Goal: Task Accomplishment & Management: Manage account settings

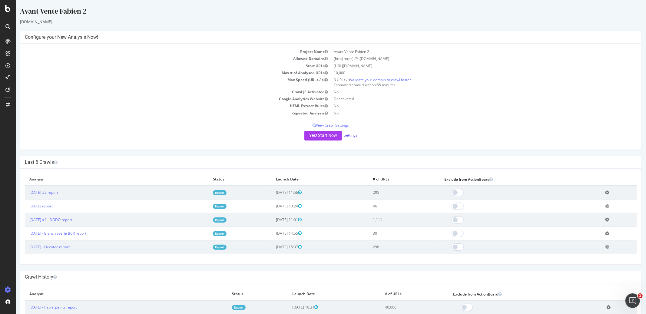
click at [346, 133] on link "Settings" at bounding box center [350, 135] width 14 height 5
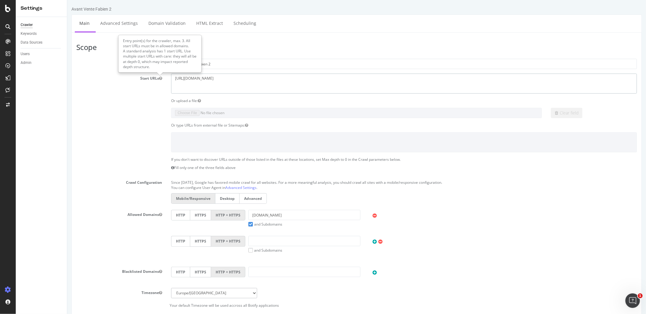
drag, startPoint x: 213, startPoint y: 81, endPoint x: 154, endPoint y: 76, distance: 59.2
click at [154, 76] on div "Start URLs https://www.codial.fr" at bounding box center [355, 84] width 569 height 20
paste textarea "kotaikitchen.com/"
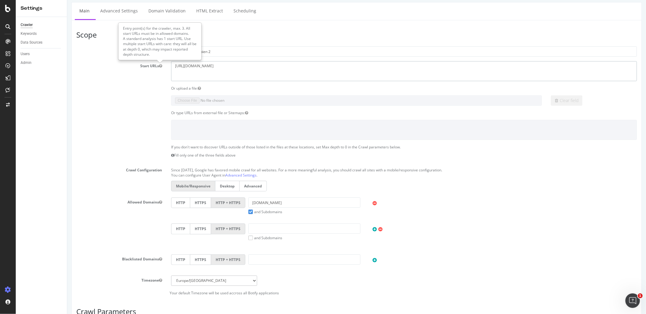
scroll to position [33, 0]
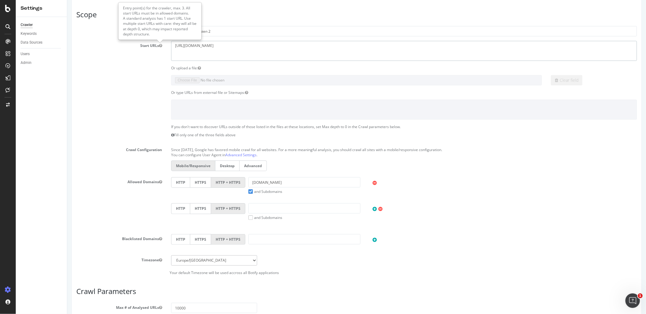
type textarea "[URL][DOMAIN_NAME]"
click at [273, 181] on input "codial.fr" at bounding box center [304, 182] width 112 height 10
paste input "https://kotaikitchen.com/"
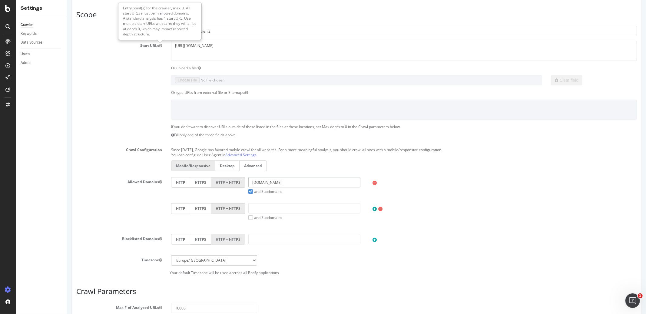
type input "[DOMAIN_NAME]"
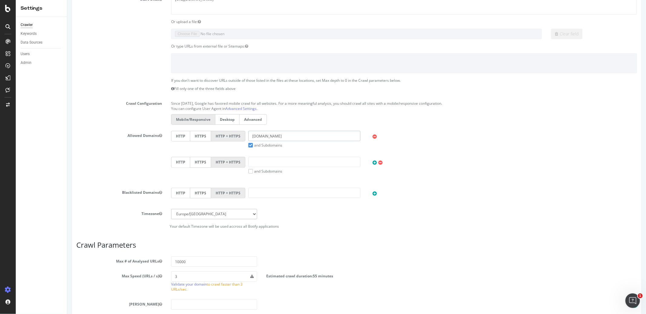
scroll to position [102, 0]
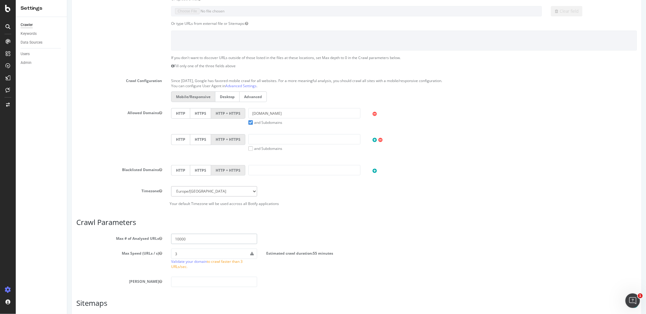
click at [174, 239] on input "10000" at bounding box center [214, 239] width 86 height 10
click at [185, 240] on input "10000" at bounding box center [214, 239] width 86 height 10
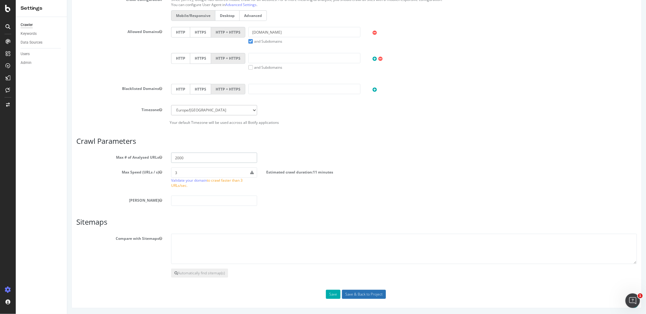
type input "2000"
click at [371, 294] on input "Save & Back to Project" at bounding box center [363, 294] width 44 height 9
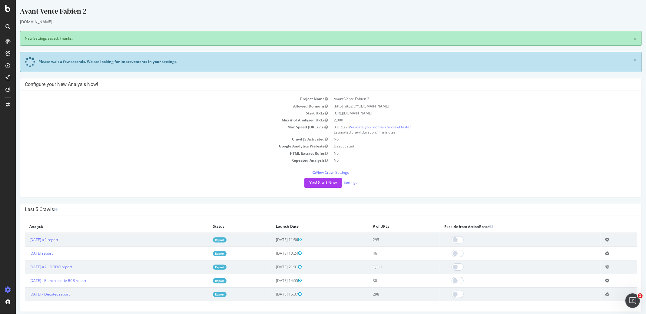
click at [322, 23] on div "[DOMAIN_NAME]" at bounding box center [330, 22] width 621 height 6
click at [324, 23] on div "[DOMAIN_NAME]" at bounding box center [330, 22] width 621 height 6
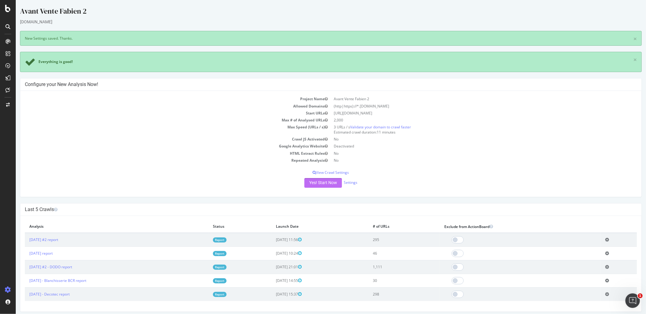
click at [318, 185] on button "Yes! Start Now" at bounding box center [323, 183] width 38 height 10
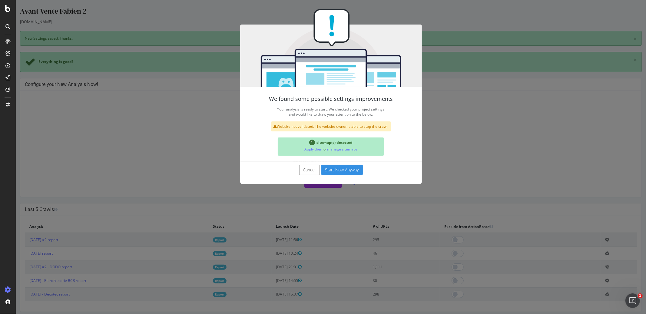
click at [339, 174] on button "Start Now Anyway" at bounding box center [341, 170] width 41 height 10
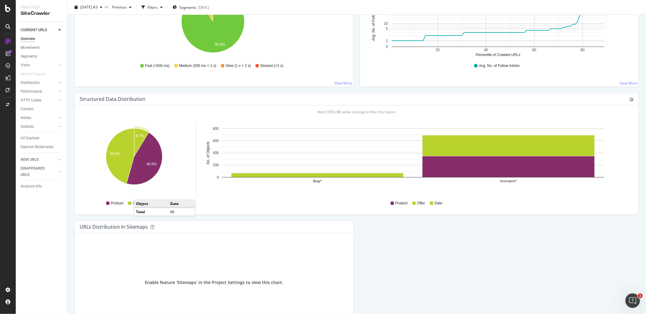
scroll to position [564, 0]
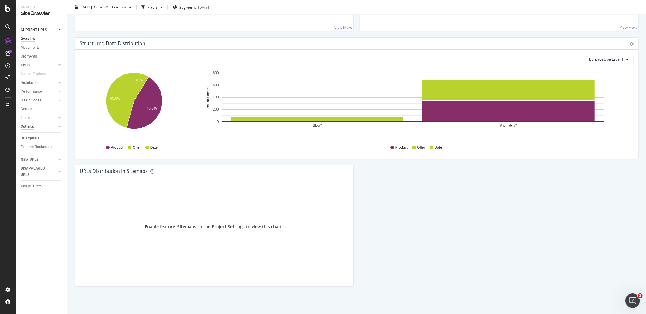
click at [30, 125] on div "Outlinks" at bounding box center [27, 126] width 13 height 6
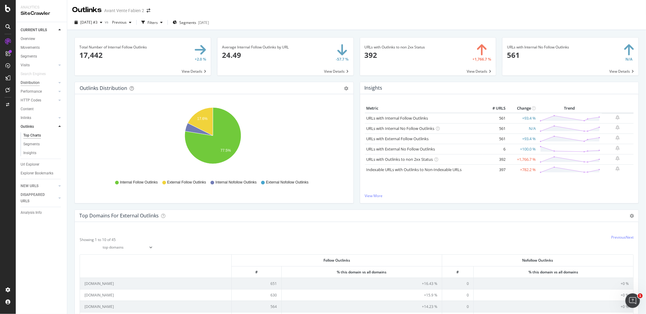
click at [35, 82] on div "Distribution" at bounding box center [30, 83] width 19 height 6
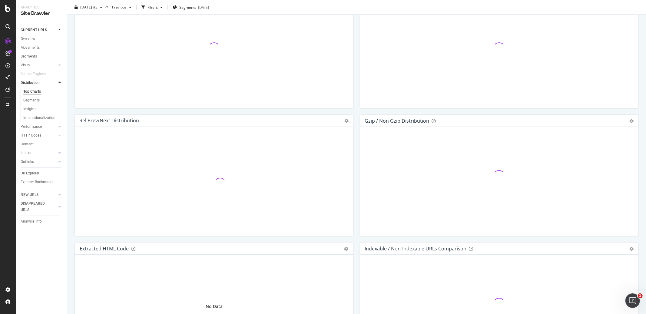
scroll to position [811, 0]
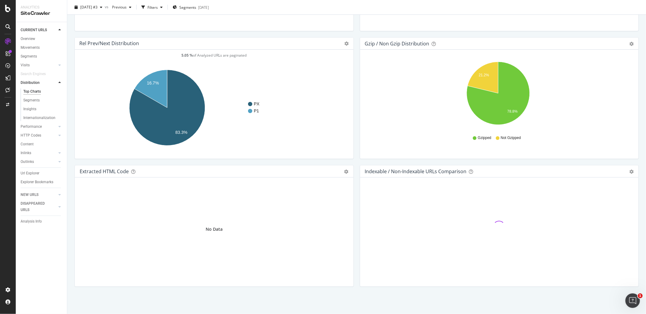
click at [353, 159] on div "Rel Prev/Next distribution Chart (by Value) Table Expand Export as CSV Export a…" at bounding box center [213, 101] width 285 height 128
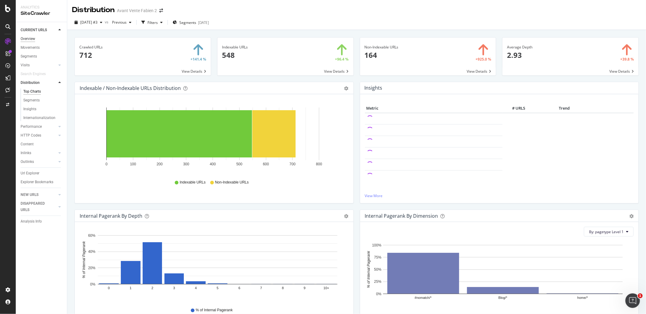
click at [31, 37] on div "Overview" at bounding box center [28, 39] width 15 height 6
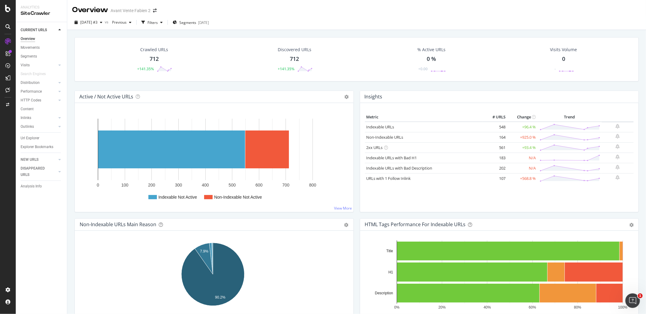
scroll to position [22, 0]
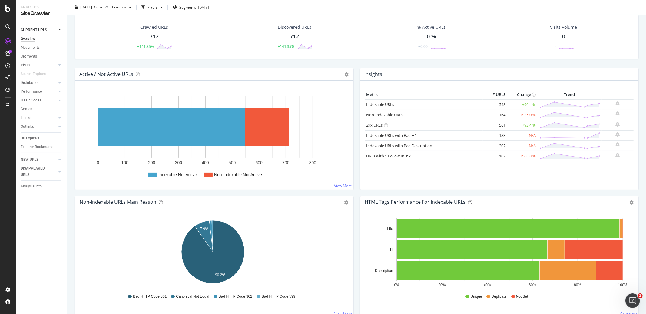
click at [32, 215] on div "CURRENT URLS Overview Movements Segments Visits Analysis Orphan URLs Search Eng…" at bounding box center [41, 168] width 51 height 292
click at [40, 292] on div "Create and manage your segments" at bounding box center [48, 291] width 58 height 5
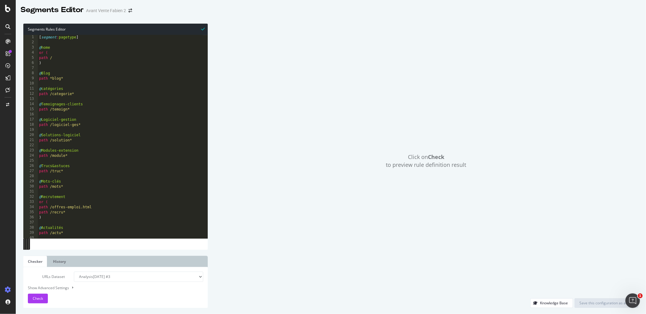
scroll to position [58, 0]
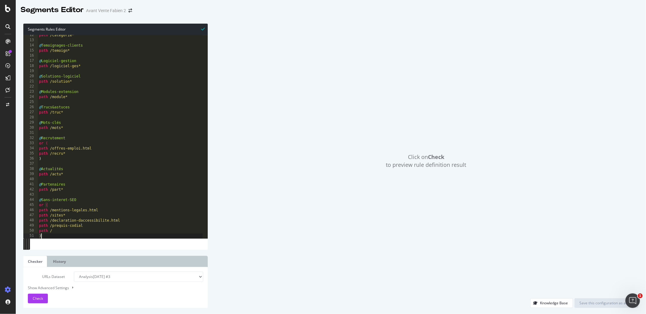
click at [61, 234] on div "path /categorie* @ Temoignages-clients path /temoign* @ Logiciel-gestion path /…" at bounding box center [120, 140] width 165 height 214
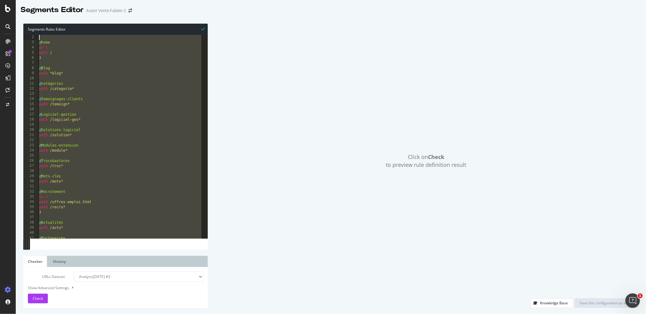
scroll to position [0, 0]
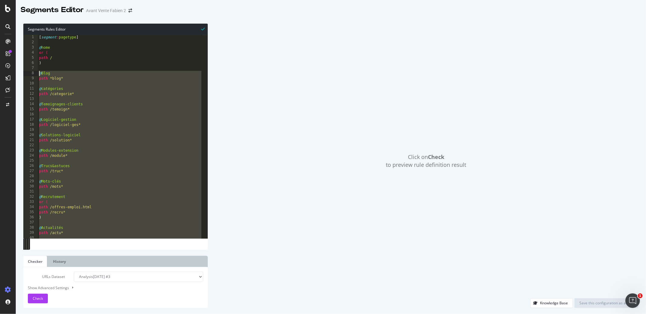
drag, startPoint x: 64, startPoint y: 236, endPoint x: 36, endPoint y: 75, distance: 163.7
click at [36, 75] on div ") 1 2 3 4 5 6 7 8 9 10 11 12 13 14 15 16 17 18 19 20 21 22 23 24 25 26 27 28 29…" at bounding box center [115, 136] width 184 height 203
type textarea "@Blog path *blog*"
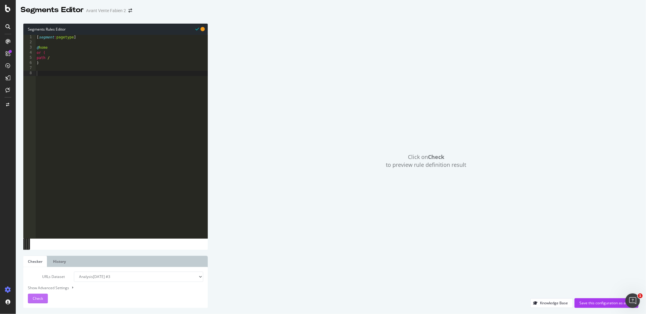
click at [40, 298] on span "Check" at bounding box center [38, 298] width 10 height 5
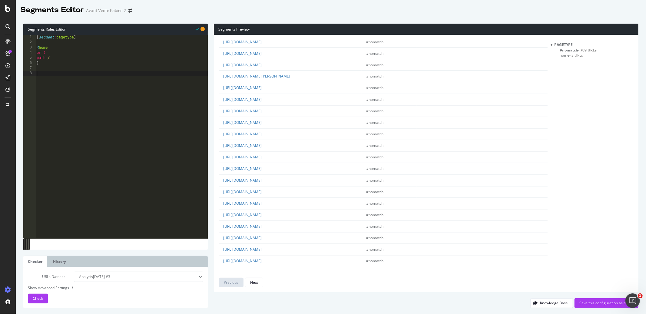
scroll to position [941, 0]
click at [97, 114] on div "[ segment : pagetype ] @ home or ( path / )" at bounding box center [121, 142] width 172 height 214
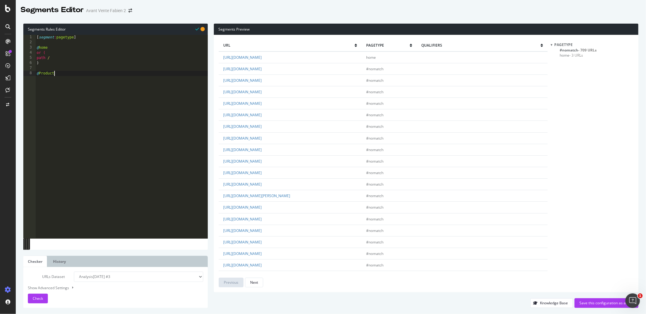
type textarea "@Products"
type textarea "path /product*"
click at [128, 136] on div "[ segment : pagetype ] @ home or ( path / ) @ Products path /product*" at bounding box center [123, 142] width 170 height 214
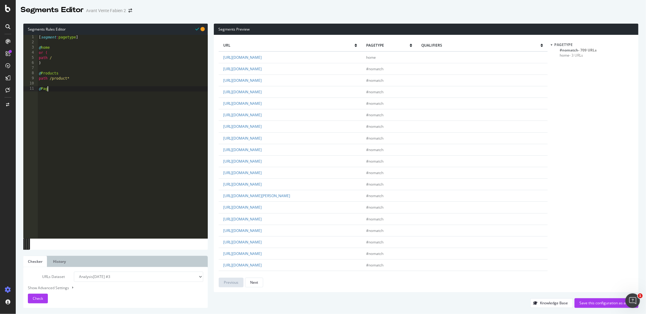
scroll to position [0, 1]
type textarea "@Pages"
type textarea "path /pages*"
type textarea "@Collections"
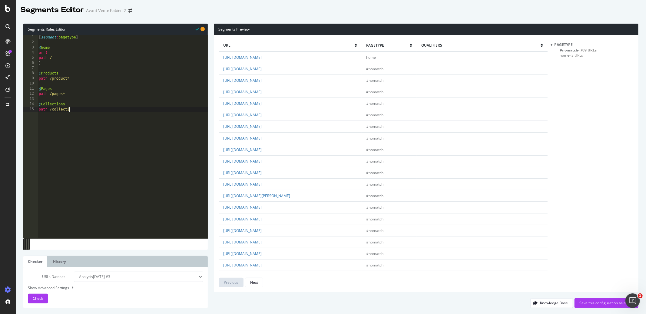
scroll to position [0, 2]
type textarea "path /collectio*"
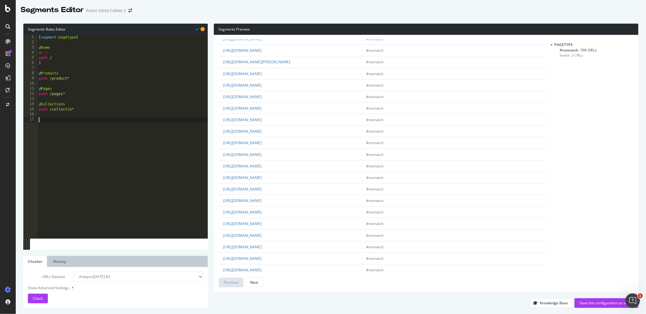
scroll to position [623, 0]
click at [100, 213] on div "[ segment : pagetype ] @ home or ( path / ) @ Products path /product* @ Pages p…" at bounding box center [123, 142] width 170 height 214
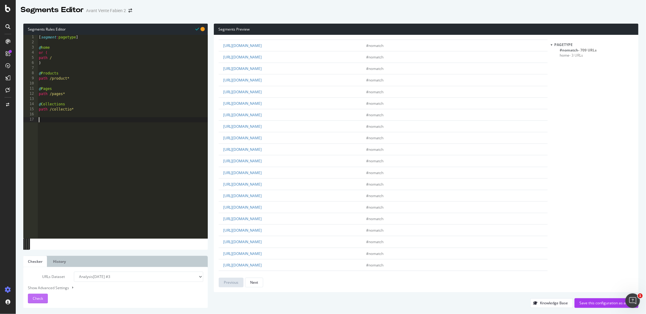
click at [44, 297] on button "Check" at bounding box center [38, 299] width 20 height 10
click at [91, 135] on div "[ segment : pagetype ] @ home or ( path / ) @ Products path /product* @ Pages p…" at bounding box center [123, 142] width 170 height 214
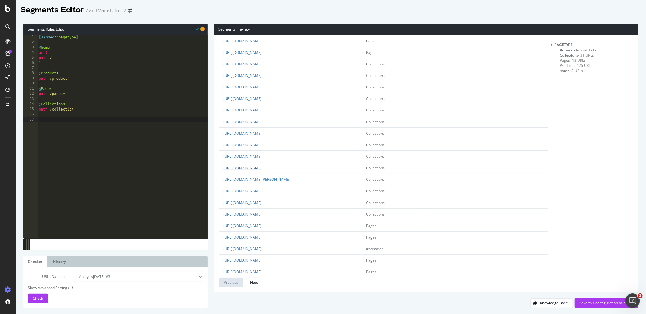
scroll to position [67, 0]
click at [40, 297] on span "Check" at bounding box center [38, 298] width 10 height 5
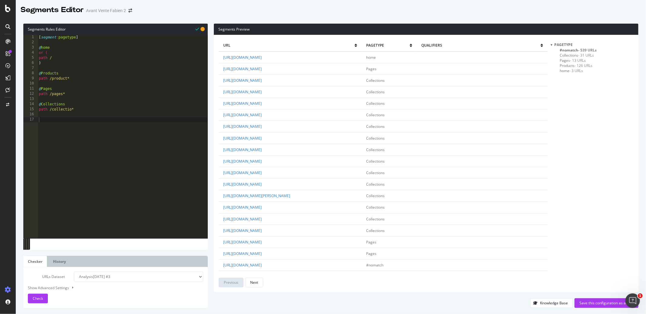
click at [210, 27] on div "Segments Preview url pagetype qualifiers https://kotaikitchen.com/ home https:/…" at bounding box center [423, 166] width 430 height 284
click at [567, 51] on span "#nomatch - 539 URLs" at bounding box center [577, 50] width 37 height 5
click at [83, 119] on div "[ segment : pagetype ] @ home or ( path / ) @ Products path /product* @ Pages p…" at bounding box center [123, 142] width 170 height 214
click at [71, 65] on div "[ segment : pagetype ] @ home or ( path / ) @ Products path /product* @ Pages p…" at bounding box center [123, 142] width 170 height 214
type textarea ")"
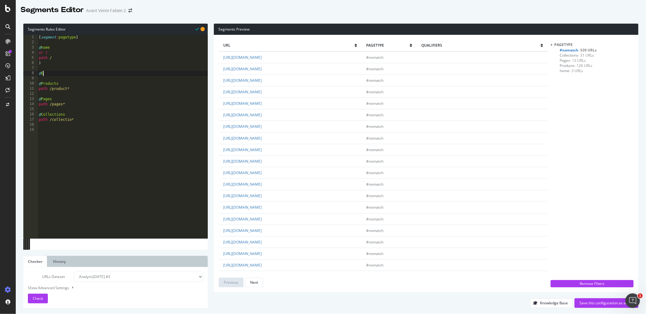
type textarea "@ES"
type textarea "path /es*"
click at [56, 88] on div "[ segment : pagetype ] @ home or ( path / ) @ ES path /es* @ Products path /pro…" at bounding box center [123, 142] width 170 height 214
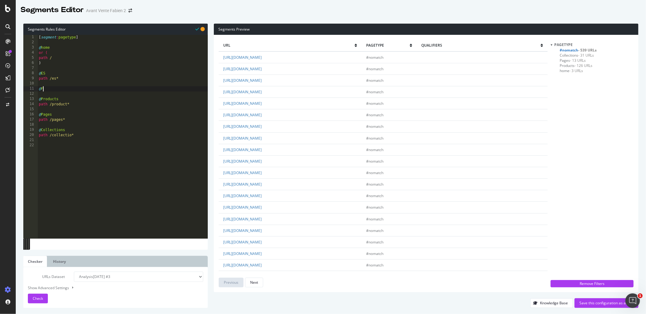
type textarea "@FR"
type textarea "path /fr*"
click at [31, 304] on div "URLs Dataset Analysis 2025 Sep. 25th #3 Analysis 2025 Sep. 25th #2 Analysis 202…" at bounding box center [115, 287] width 184 height 41
click at [40, 296] on span "Check" at bounding box center [38, 298] width 10 height 5
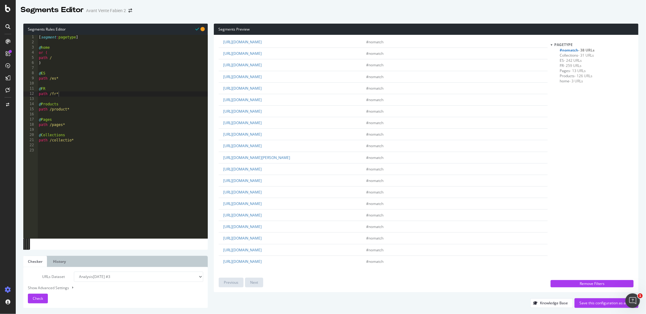
scroll to position [0, 0]
click at [90, 93] on div "[ segment : pagetype ] @ home or ( path / ) @ ES path /es* @ FR path /fr* @ Pro…" at bounding box center [123, 142] width 170 height 214
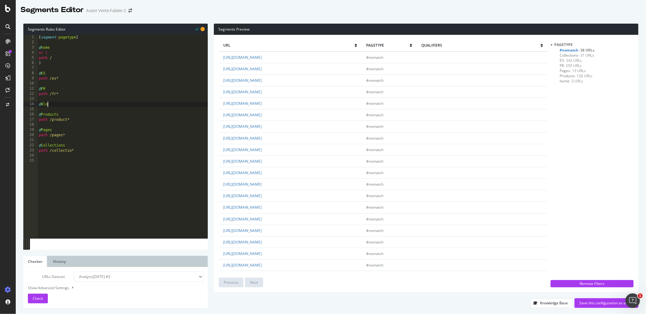
type textarea "@Blog"
type textarea "path /blog*"
click at [41, 300] on span "Check" at bounding box center [38, 298] width 10 height 5
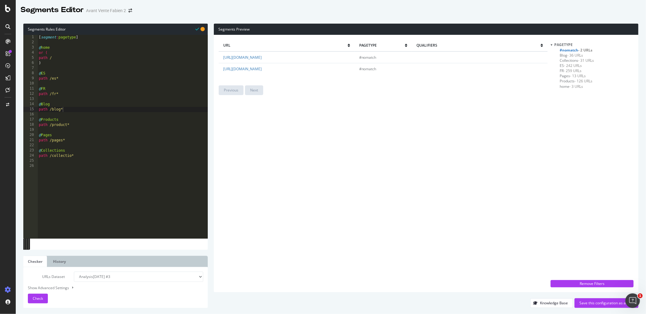
scroll to position [0, 0]
click at [103, 177] on div "[ segment : pagetype ] @ home or ( path / ) @ ES path /es* @ FR path /fr* @ Blo…" at bounding box center [123, 142] width 170 height 214
click at [568, 71] on span "- 259 URLs" at bounding box center [572, 70] width 18 height 5
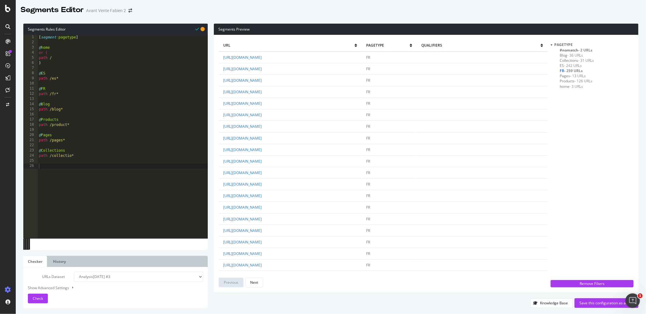
click at [576, 94] on div "pagetype #nomatch - 2 URLs Blog - 36 URLs Collections - 31 URLs ES - 242 URLs F…" at bounding box center [591, 159] width 83 height 235
click at [571, 81] on span "Products - 126 URLs" at bounding box center [575, 80] width 33 height 5
click at [567, 77] on span "Pages - 13 URLs" at bounding box center [572, 75] width 26 height 5
click at [566, 56] on span "Blog - 36 URLs" at bounding box center [570, 55] width 23 height 5
click at [85, 129] on div "[ segment : pagetype ] @ home or ( path / ) @ ES path /es* @ FR path /fr* @ Blo…" at bounding box center [123, 142] width 170 height 214
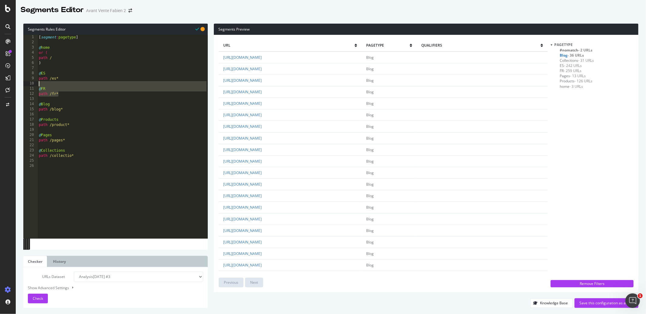
drag, startPoint x: 77, startPoint y: 96, endPoint x: 15, endPoint y: 85, distance: 63.0
click at [15, 85] on div "Segments Editor Avant Vente Fabien 2 Segments Rules Editor 1 2 3 4 5 6 7 8 9 10…" at bounding box center [323, 157] width 646 height 314
type textarea "@FR"
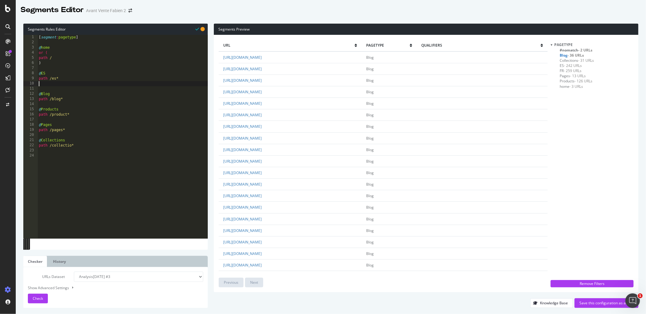
click at [80, 165] on div "[ segment : pagetype ] @ home or ( path / ) @ ES path /es* @ Blog path /blog* @…" at bounding box center [123, 142] width 170 height 214
click at [53, 143] on div "[ segment : pagetype ] @ home or ( path / ) @ ES path /es* @ Blog path /blog* @…" at bounding box center [123, 142] width 170 height 214
click at [53, 133] on div "[ segment : pagetype ] @ home or ( path / ) @ ES path /es* @ Blog path /blog* @…" at bounding box center [123, 142] width 170 height 214
click at [52, 116] on div "[ segment : pagetype ] @ home or ( path / ) @ ES path /es* @ Blog path /blog* @…" at bounding box center [123, 142] width 170 height 214
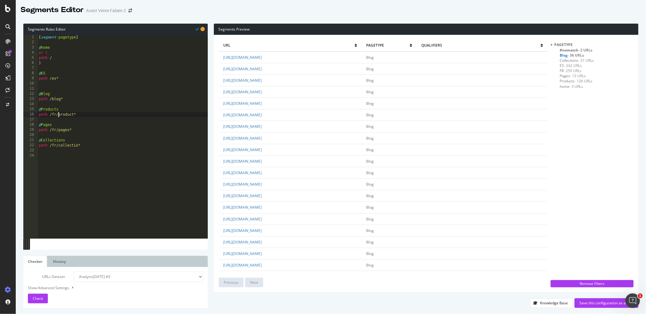
click at [52, 100] on div "[ segment : pagetype ] @ home or ( path / ) @ ES path /es* @ Blog path /blog* @…" at bounding box center [123, 142] width 170 height 214
type textarea "path /fr/blog*"
click at [42, 298] on span "Check" at bounding box center [38, 298] width 10 height 5
click at [75, 86] on div "[ segment : pagetype ] @ home or ( path / ) @ ES path /es* @ Blog path /fr/blog…" at bounding box center [123, 142] width 170 height 214
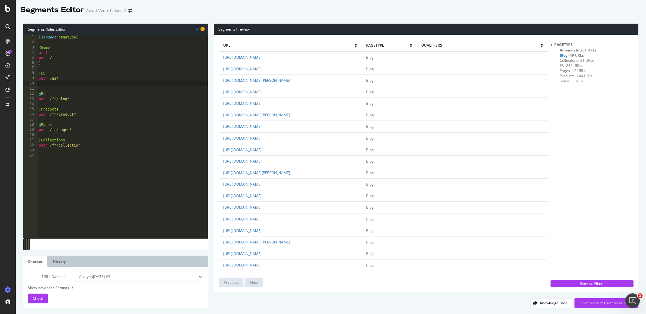
click at [576, 81] on span "- 3 URLs" at bounding box center [576, 80] width 14 height 5
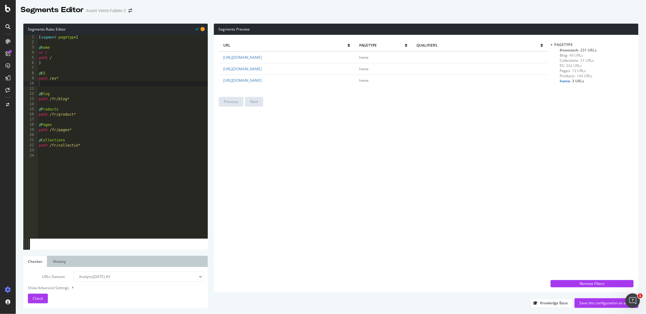
click at [571, 77] on span "Products - 144 URLs" at bounding box center [575, 75] width 33 height 5
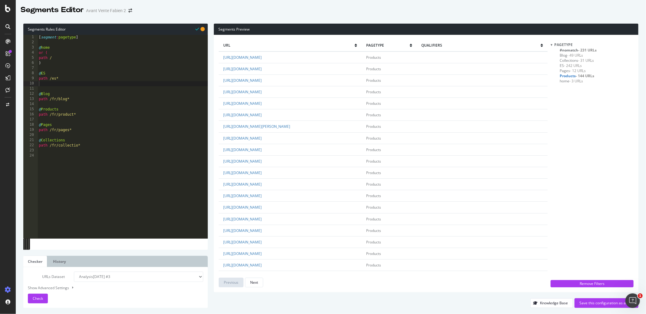
click at [572, 71] on span "- 12 URLs" at bounding box center [578, 70] width 16 height 5
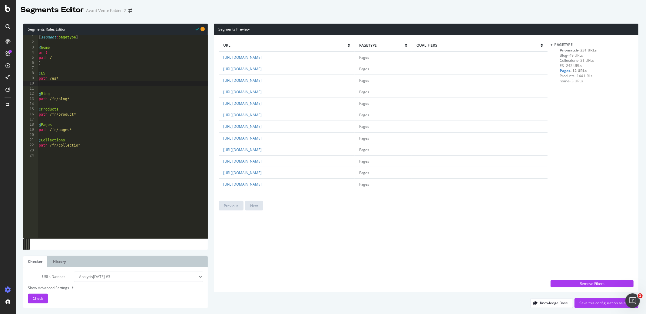
click at [565, 61] on span "Collections - 31 URLs" at bounding box center [576, 60] width 34 height 5
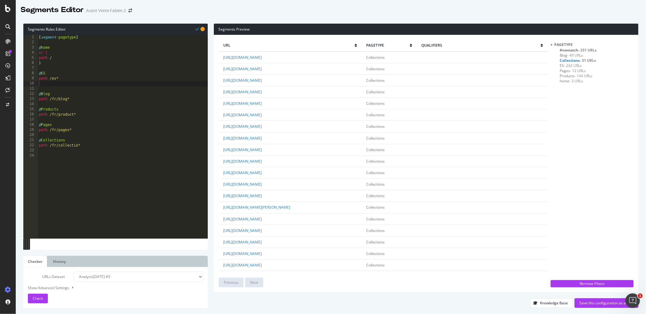
click at [568, 55] on span "- 49 URLs" at bounding box center [575, 55] width 16 height 5
click at [571, 47] on span "pagetype" at bounding box center [563, 44] width 18 height 5
click at [571, 49] on span "#nomatch - 231 URLs" at bounding box center [577, 50] width 37 height 5
type textarea "path /fr/collectio*"
click at [113, 148] on div "[ segment : pagetype ] @ home or ( path / ) @ ES path /es* @ Blog path /fr/blog…" at bounding box center [123, 142] width 170 height 214
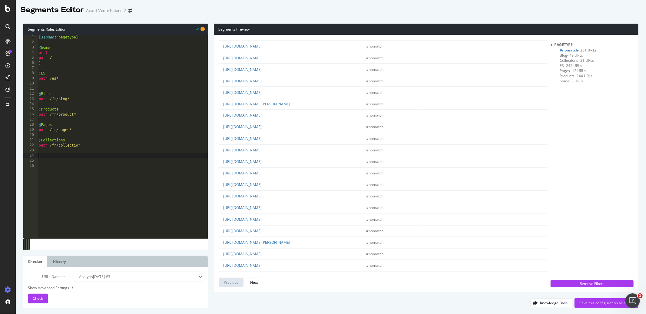
scroll to position [941, 0]
click at [257, 282] on div "Next" at bounding box center [254, 282] width 8 height 5
click at [253, 284] on div "Next" at bounding box center [254, 282] width 8 height 5
click at [237, 282] on div "Previous" at bounding box center [231, 282] width 15 height 5
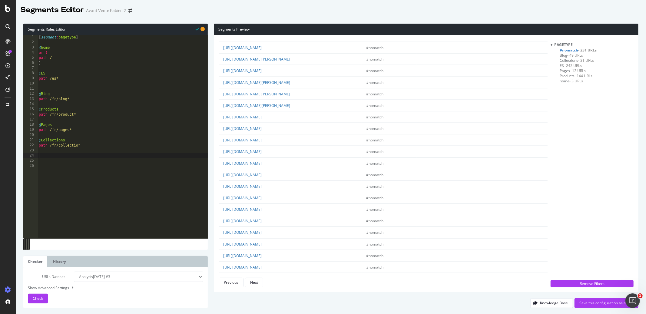
scroll to position [725, 0]
click at [98, 153] on div "[ segment : pagetype ] @ home or ( path / ) @ ES path /es* @ Blog path /fr/blog…" at bounding box center [123, 142] width 170 height 214
type textarea "@Sans-interet-SEO"
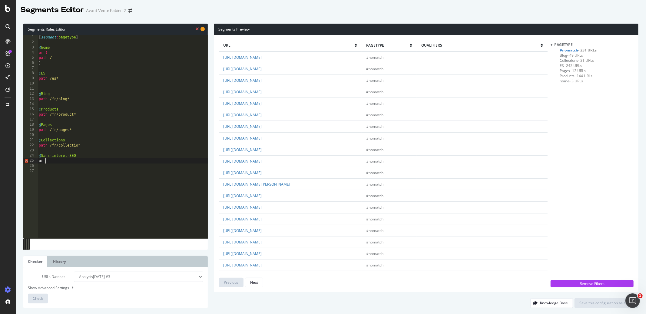
type textarea "or ("
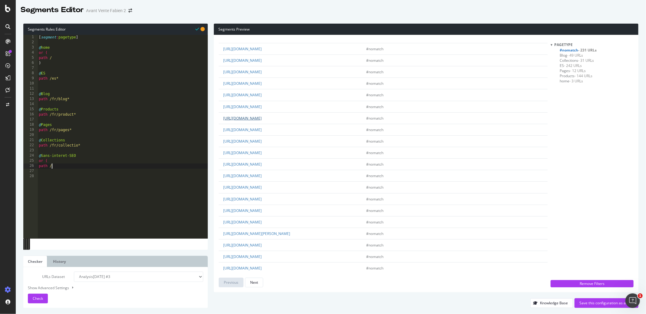
scroll to position [271, 0]
drag, startPoint x: 321, startPoint y: 122, endPoint x: 267, endPoint y: 120, distance: 54.5
click at [267, 120] on td "https://kotaikitchen.com/pages/terms-privacy-policy" at bounding box center [290, 121] width 143 height 12
copy link "pages/terms-privacy-policy"
click at [72, 166] on div "[ segment : pagetype ] @ home or ( path / ) @ ES path /es* @ Blog path /fr/blog…" at bounding box center [123, 142] width 170 height 214
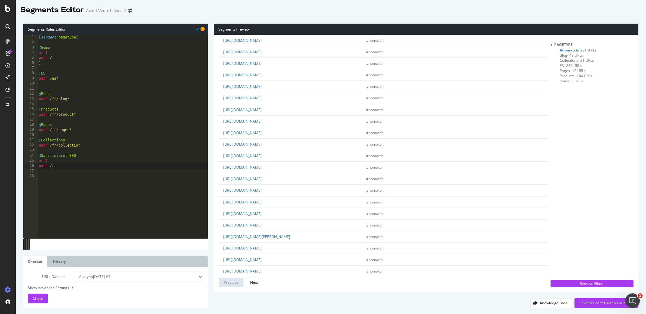
paste textarea "pages/terms-privacy-policy"
type textarea "path /pages/terms-privacy-policy"
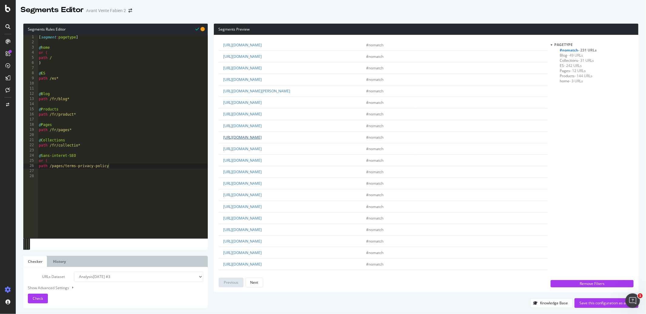
drag, startPoint x: 296, startPoint y: 137, endPoint x: 266, endPoint y: 138, distance: 30.0
click at [266, 138] on td "https://kotaikitchen.com/pages/about-us" at bounding box center [290, 137] width 143 height 12
copy link "pages/about-us"
click at [117, 165] on div "[ segment : pagetype ] @ home or ( path / ) @ ES path /es* @ Blog path /fr/blog…" at bounding box center [123, 142] width 170 height 214
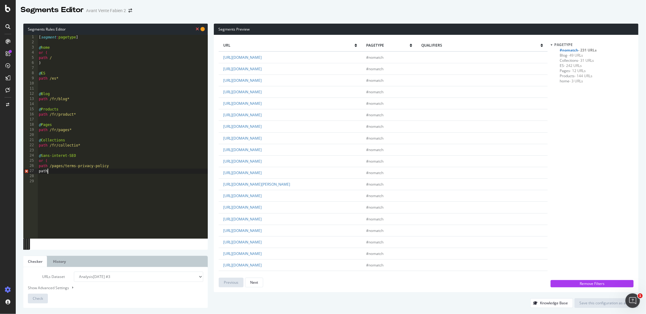
scroll to position [0, 1]
paste textarea "pages/about-us"
type textarea "path /pages/about-us"
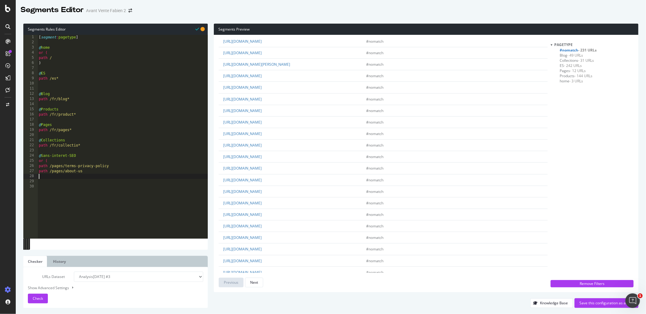
scroll to position [127, 0]
drag, startPoint x: 285, startPoint y: 138, endPoint x: 266, endPoint y: 139, distance: 18.8
click at [266, 139] on td "https://kotaikitchen.com/pages/faq" at bounding box center [290, 138] width 143 height 12
copy link "pages/faq"
click at [82, 178] on div "[ segment : pagetype ] @ home or ( path / ) @ ES path /es* @ Blog path /fr/blog…" at bounding box center [123, 142] width 170 height 214
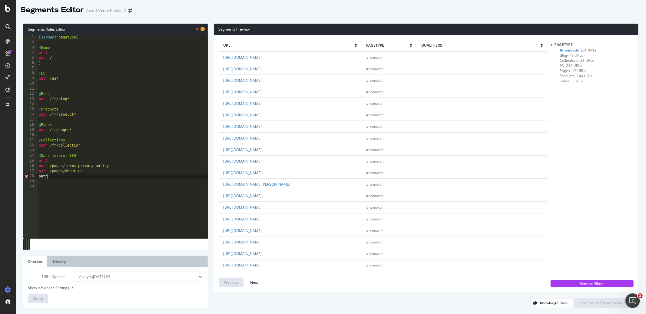
scroll to position [0, 1]
paste textarea "pages/faq"
type textarea "path /pages/faq"
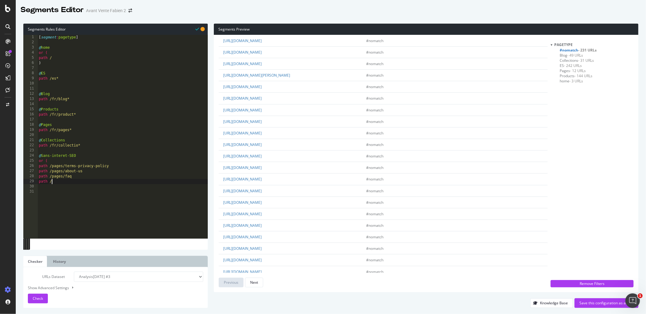
scroll to position [110, 0]
click at [261, 144] on link "https://kotaikitchen.com/blogs/press-and-media" at bounding box center [242, 143] width 38 height 5
click at [217, 163] on div "url pagetype qualifiers https://kotaikitchen.com/pages/kotai-referral-program #…" at bounding box center [426, 163] width 424 height 257
drag, startPoint x: 308, startPoint y: 208, endPoint x: 266, endPoint y: 210, distance: 41.8
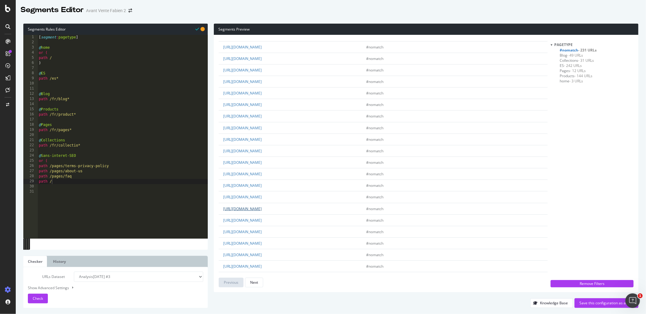
click at [266, 210] on td "https://kotaikitchen.com/pages/shipping-returns" at bounding box center [290, 209] width 143 height 12
copy link "pages/shipping-returns"
click at [62, 180] on div "[ segment : pagetype ] @ home or ( path / ) @ ES path /es* @ Blog path /fr/blog…" at bounding box center [123, 142] width 170 height 214
paste textarea "pages/shipping-returns"
type textarea "path /pages/shipping-returns"
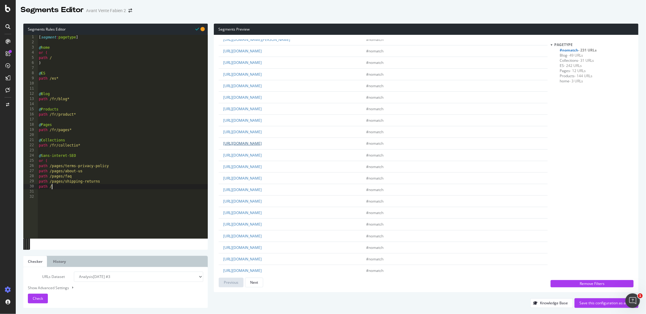
scroll to position [158, 0]
click at [261, 131] on link "https://kotaikitchen.com/pages/where-to-find-us" at bounding box center [242, 129] width 38 height 5
click at [311, 123] on td "https://kotaikitchen.com/pages/contact-us" at bounding box center [290, 125] width 143 height 12
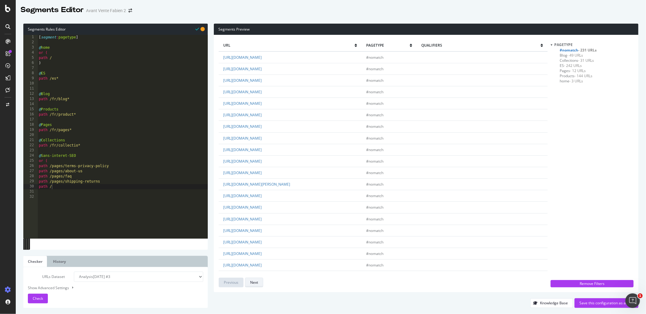
click at [254, 281] on div "Next" at bounding box center [254, 282] width 8 height 5
drag, startPoint x: 310, startPoint y: 92, endPoint x: 268, endPoint y: 88, distance: 42.9
click at [267, 88] on td "https://kotaikitchen.com/pages/shipping-returns/" at bounding box center [290, 90] width 143 height 12
click at [313, 90] on td "https://kotaikitchen.com/pages/shipping-returns/" at bounding box center [290, 90] width 143 height 12
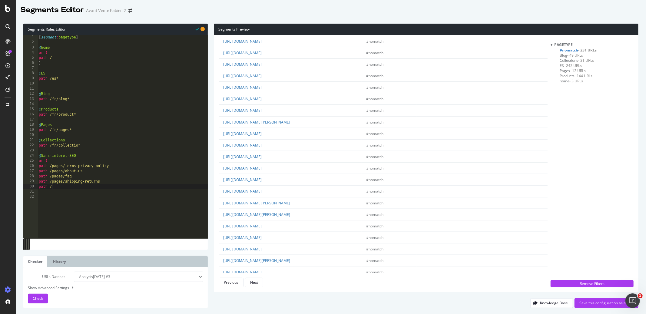
scroll to position [519, 0]
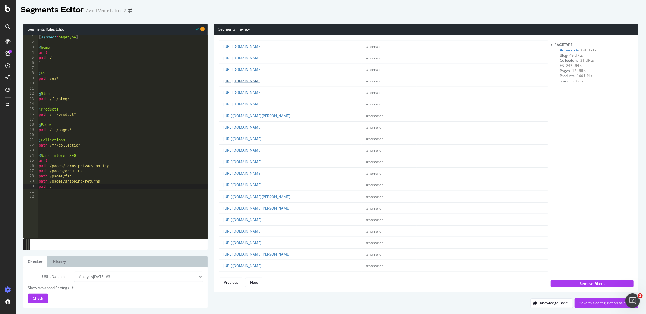
drag, startPoint x: 284, startPoint y: 84, endPoint x: 267, endPoint y: 83, distance: 17.0
click at [267, 83] on td "https://kotaikitchen.com/fr/cart" at bounding box center [290, 81] width 143 height 12
click at [282, 81] on td "https://kotaikitchen.com/fr/cart" at bounding box center [290, 81] width 143 height 12
drag, startPoint x: 283, startPoint y: 82, endPoint x: 265, endPoint y: 83, distance: 17.6
click at [265, 83] on td "https://kotaikitchen.com/fr/cart" at bounding box center [290, 81] width 143 height 12
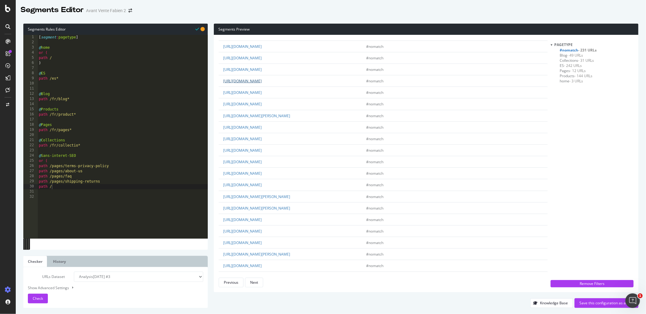
copy link "fr/cart"
click at [68, 185] on div "[ segment : pagetype ] @ home or ( path / ) @ ES path /es* @ Blog path /fr/blog…" at bounding box center [123, 142] width 170 height 214
paste textarea "fr/cart"
type textarea "path /fr/cart"
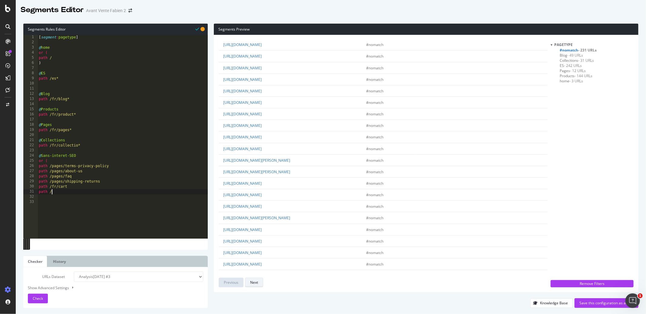
click at [260, 279] on button "Next" at bounding box center [254, 283] width 18 height 10
click at [580, 76] on span "- 144 URLs" at bounding box center [583, 75] width 18 height 5
type textarea "@Products"
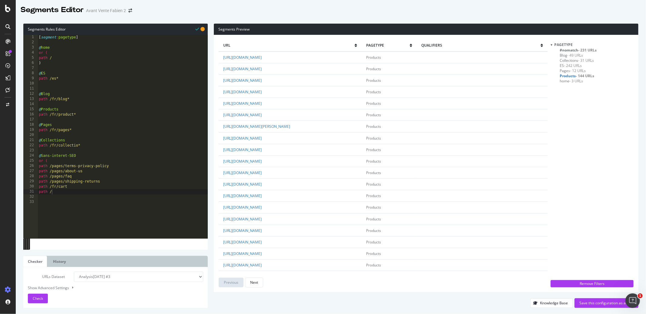
click at [62, 108] on div "[ segment : pagetype ] @ home or ( path / ) @ ES path /es* @ Blog path /fr/blog…" at bounding box center [123, 142] width 170 height 214
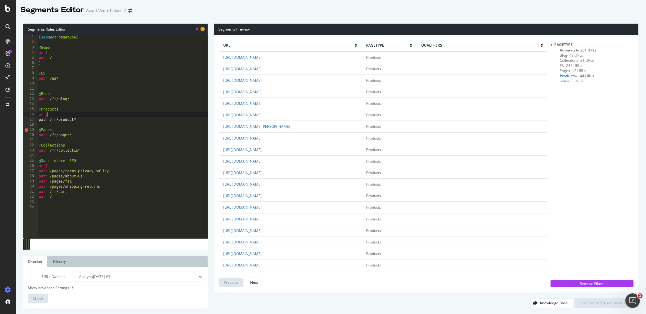
scroll to position [0, 1]
type textarea "or ("
click at [80, 122] on div "[ segment : pagetype ] @ home or ( path / ) @ ES path /es* @ Blog path /fr/blog…" at bounding box center [123, 142] width 170 height 214
click at [80, 126] on div "[ segment : pagetype ] @ home or ( path / ) @ ES path /es* @ Blog path /fr/blog…" at bounding box center [123, 142] width 170 height 214
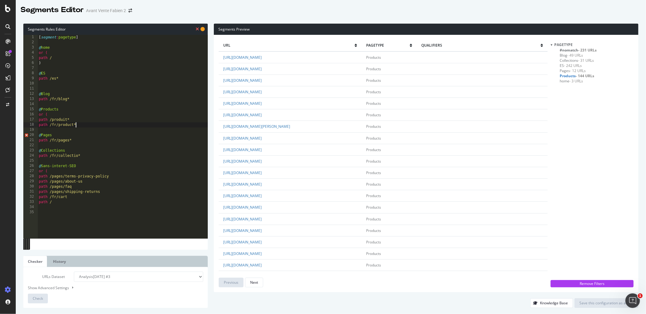
type textarea "path /fr/product*"
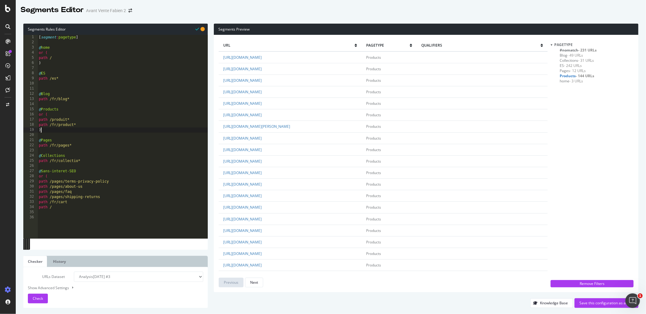
click at [99, 143] on div "[ segment : pagetype ] @ home or ( path / ) @ ES path /es* @ Blog path /fr/blog…" at bounding box center [123, 142] width 170 height 214
type textarea "@Pages"
click at [86, 218] on div "[ segment : pagetype ] @ home or ( path / ) @ ES path /es* @ Blog path /fr/blog…" at bounding box center [123, 142] width 170 height 214
click at [569, 77] on span "Products - 144 URLs" at bounding box center [576, 75] width 35 height 5
click at [573, 77] on span "Products - 144 URLs" at bounding box center [575, 75] width 33 height 5
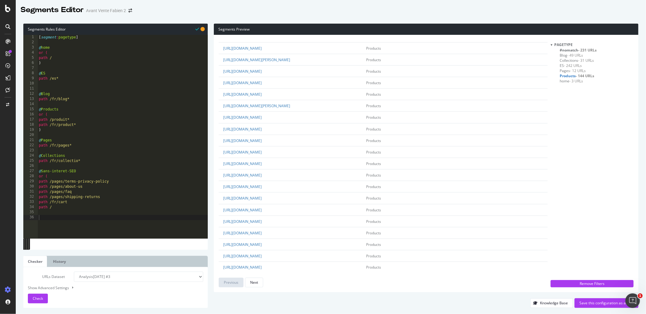
scroll to position [941, 0]
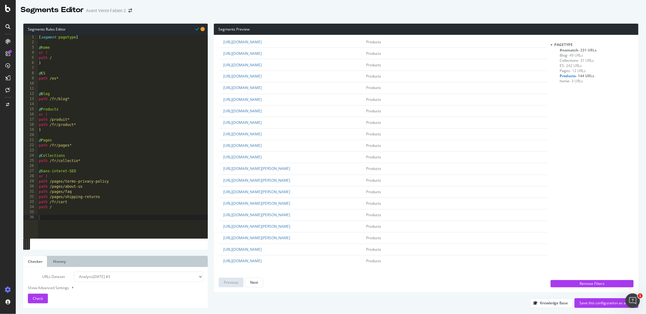
click at [570, 73] on span "- 12 URLs" at bounding box center [578, 70] width 16 height 5
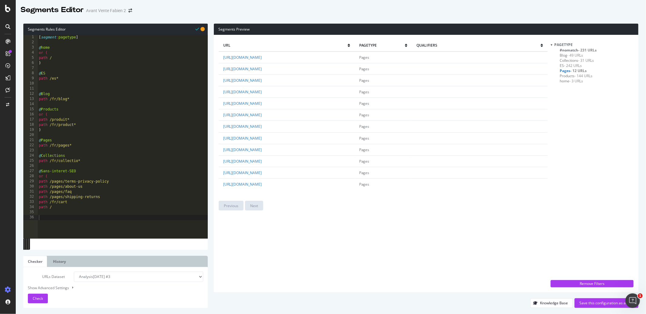
click at [308, 199] on div "url pagetype qualifiers https://kotaikitchen.com/fr/pages/contactez-nous Pages …" at bounding box center [383, 164] width 329 height 248
drag, startPoint x: 305, startPoint y: 138, endPoint x: 266, endPoint y: 139, distance: 39.0
click at [266, 139] on td "https://kotaikitchen.com/fr/pages/a-propos" at bounding box center [287, 138] width 136 height 12
copy link "fr/pages/a-propos"
click at [60, 207] on div "[ segment : pagetype ] @ home or ( path / ) @ ES path /es* @ Blog path /fr/blog…" at bounding box center [123, 142] width 170 height 214
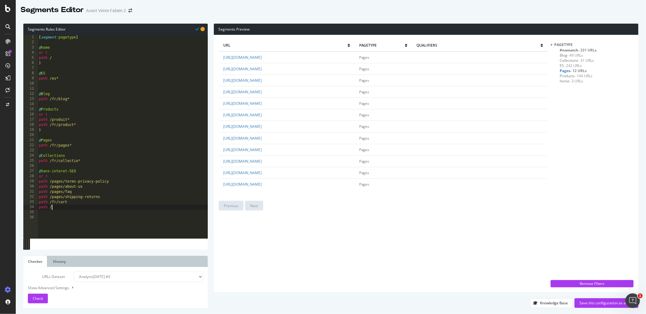
paste textarea "fr/pages/a-propos"
type textarea "path /fr/pages/a-propos"
drag, startPoint x: 319, startPoint y: 127, endPoint x: 266, endPoint y: 127, distance: 53.6
click at [266, 127] on td "https://kotaikitchen.com/fr/pages/terms-privacy-policy" at bounding box center [287, 127] width 136 height 12
copy link "fr/pages/terms-privacy-policy"
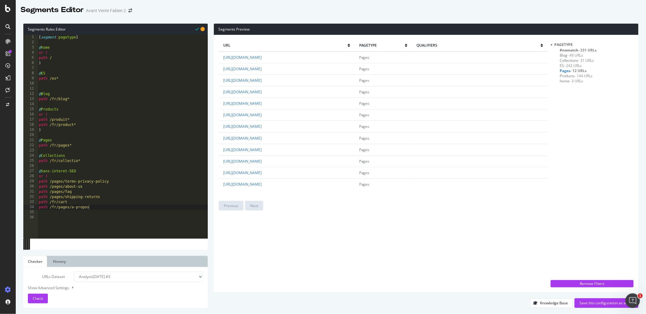
click at [98, 207] on div "[ segment : pagetype ] @ home or ( path / ) @ ES path /es* @ Blog path /fr/blog…" at bounding box center [123, 142] width 170 height 214
paste textarea "fr/pages/terms-privacy-policy"
type textarea "path /fr/pages/terms-privacy-policy"
drag, startPoint x: 318, startPoint y: 68, endPoint x: 266, endPoint y: 69, distance: 51.8
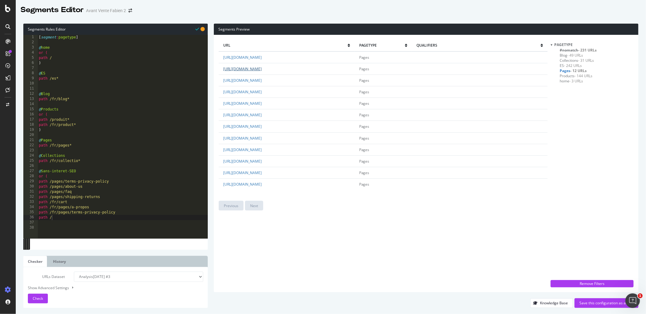
click at [266, 69] on td "https://kotaikitchen.com/fr/pages/expedition-retours" at bounding box center [287, 69] width 136 height 12
copy link "fr/pages/expedition-retours"
click at [59, 220] on div "[ segment : pagetype ] @ home or ( path / ) @ ES path /es* @ Blog path /fr/blog…" at bounding box center [123, 142] width 170 height 214
paste textarea "fr/pages/expedition-retours"
type textarea "path /fr/pages/expedition-retours"
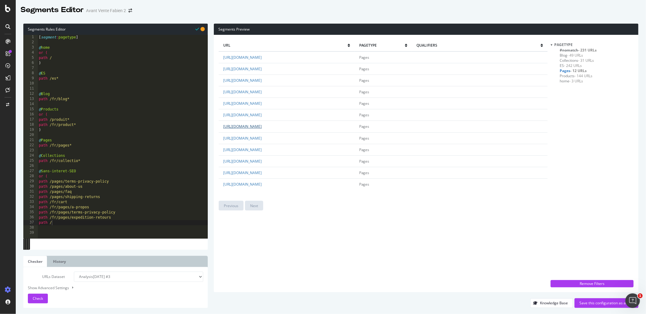
drag, startPoint x: 319, startPoint y: 126, endPoint x: 265, endPoint y: 127, distance: 53.6
click at [265, 127] on td "https://kotaikitchen.com/fr/pages/terms-privacy-policy" at bounding box center [287, 127] width 136 height 12
copy link "fr/pages/terms-privacy-policy"
click at [67, 224] on div "[ segment : pagetype ] @ home or ( path / ) @ ES path /es* @ Blog path /fr/blog…" at bounding box center [123, 142] width 170 height 214
paste textarea "fr/pages/terms-privacy-policy"
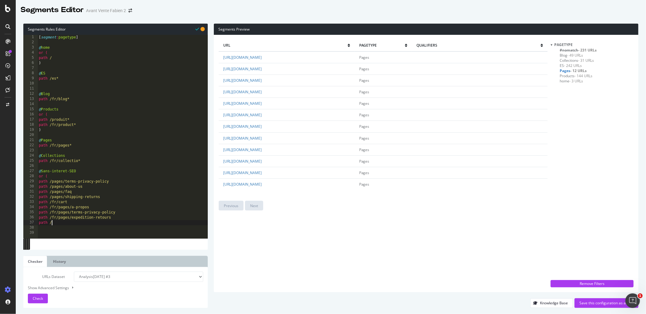
type textarea "path /fr/pages/terms-privacy-policy"
type textarea "path /"
click at [566, 66] on span "- 242 URLs" at bounding box center [573, 65] width 18 height 5
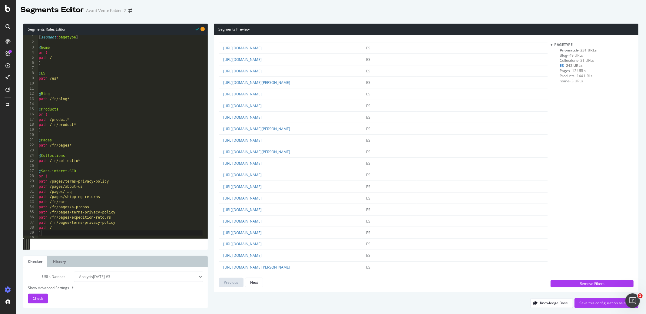
scroll to position [941, 0]
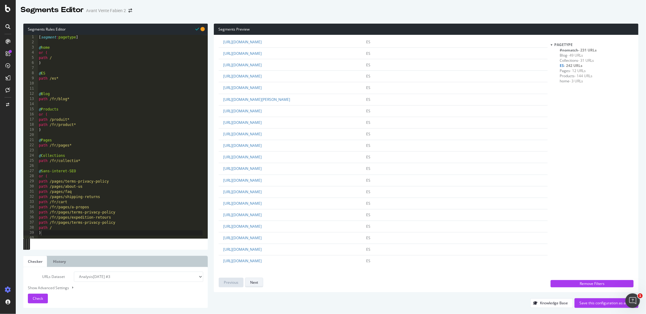
click at [252, 287] on button "Next" at bounding box center [254, 283] width 18 height 10
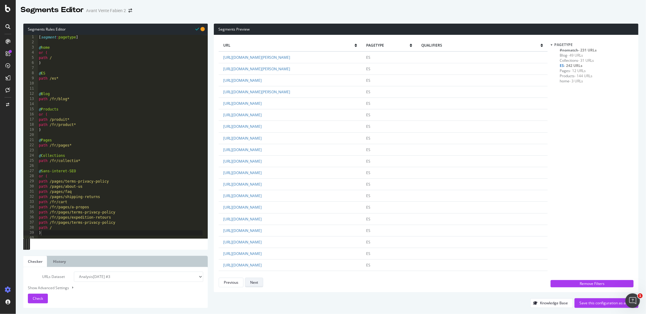
click at [258, 284] on button "Next" at bounding box center [254, 283] width 18 height 10
click at [238, 280] on div "Previous" at bounding box center [231, 282] width 15 height 5
click at [238, 283] on div "Previous" at bounding box center [231, 282] width 15 height 5
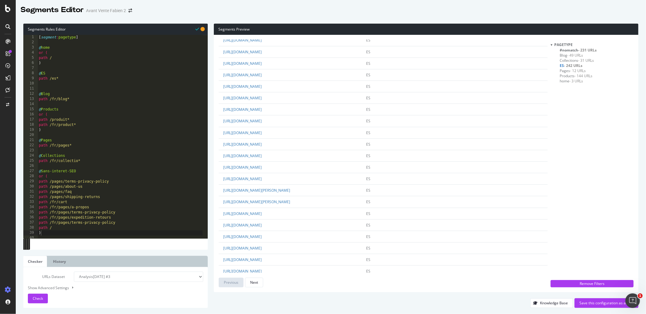
scroll to position [174, 0]
drag, startPoint x: 320, startPoint y: 126, endPoint x: 266, endPoint y: 127, distance: 54.5
click at [266, 127] on td "https://kotaikitchen.com/es/pages/terms-privacy-policy" at bounding box center [290, 126] width 143 height 12
copy link "es/pages/terms-privacy-policy"
click at [60, 230] on div "[ segment : pagetype ] @ home or ( path / ) @ ES path /es* @ Blog path /fr/blog…" at bounding box center [120, 142] width 165 height 214
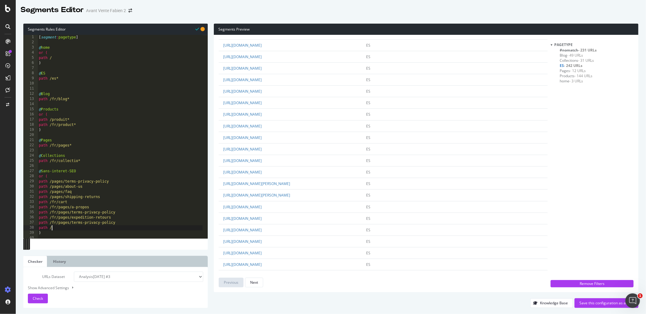
paste textarea "es/pages/terms-privacy-policy"
type textarea "path /es/pages/terms-privacy-policy"
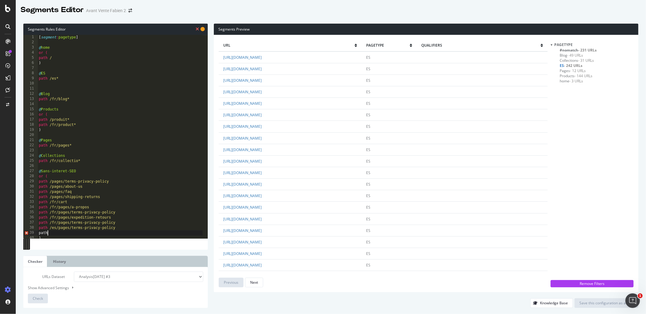
scroll to position [0, 1]
type textarea "path /"
drag, startPoint x: 59, startPoint y: 233, endPoint x: 30, endPoint y: 233, distance: 28.8
click at [30, 233] on div "path / 1 2 3 4 5 6 7 8 9 10 11 12 13 14 15 16 17 18 19 20 21 22 23 24 25 26 27 …" at bounding box center [115, 136] width 184 height 203
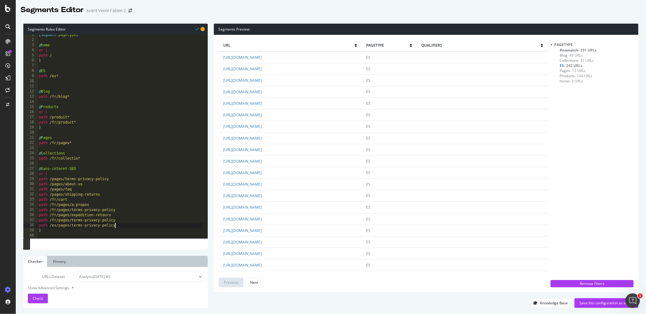
scroll to position [7, 0]
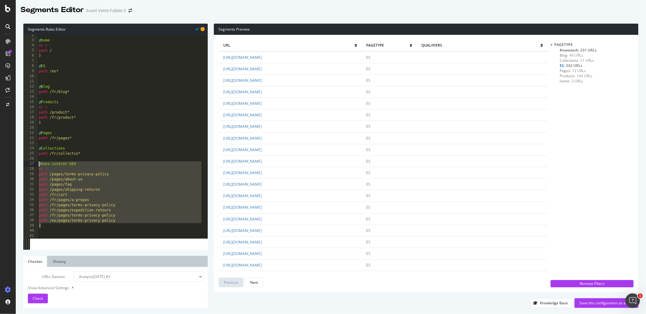
drag, startPoint x: 53, startPoint y: 227, endPoint x: 30, endPoint y: 164, distance: 67.1
click at [30, 164] on div "path /es/pages/terms-privacy-policy 2 3 4 5 6 7 8 9 10 11 12 13 14 15 16 17 18 …" at bounding box center [115, 136] width 184 height 203
type textarea "@Sans-interet-SEO or ("
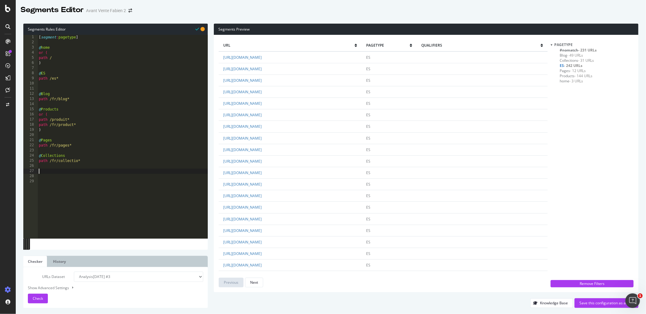
click at [57, 68] on div "[ segment : pagetype ] @ home or ( path / ) @ ES path /es* @ Blog path /fr/blog…" at bounding box center [123, 142] width 170 height 214
paste textarea ")"
type textarea ")"
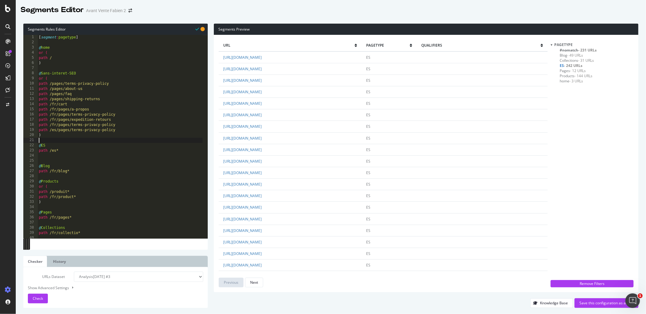
click at [48, 160] on div "[ segment : pagetype ] @ home or ( path / ) @ Sans-interet-SEO or ( path /pages…" at bounding box center [120, 142] width 165 height 214
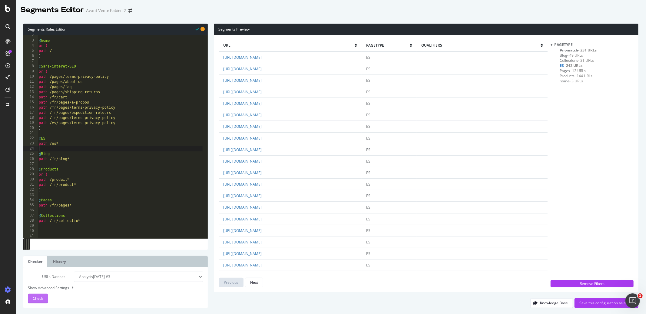
click at [39, 297] on span "Check" at bounding box center [38, 298] width 10 height 5
click at [581, 49] on span "- 226 URLs" at bounding box center [587, 50] width 18 height 5
click at [85, 221] on div "@ home or ( path / ) @ Sans-interet-SEO or ( path /pages/terms-privacy-policy p…" at bounding box center [120, 140] width 165 height 214
click at [573, 82] on span "Sans-interet-SEO - 9 URLs" at bounding box center [580, 80] width 42 height 5
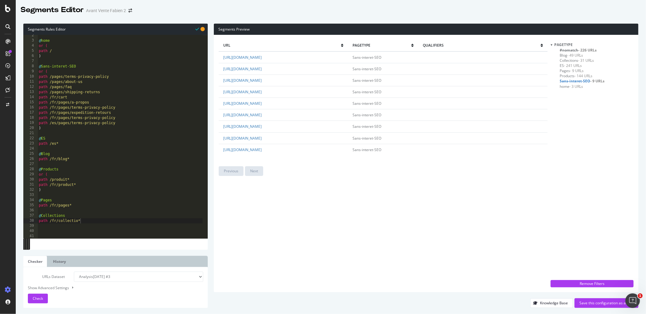
click at [572, 76] on span "Products - 144 URLs" at bounding box center [575, 75] width 33 height 5
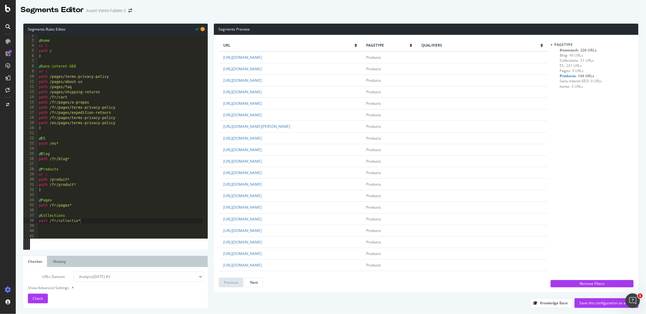
click at [571, 72] on span "- 9 URLs" at bounding box center [577, 70] width 14 height 5
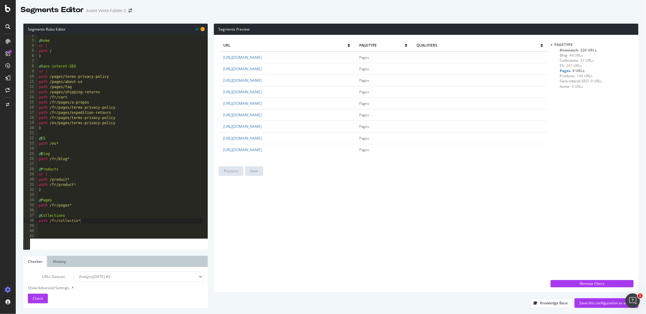
click at [568, 66] on span "- 241 URLs" at bounding box center [573, 65] width 18 height 5
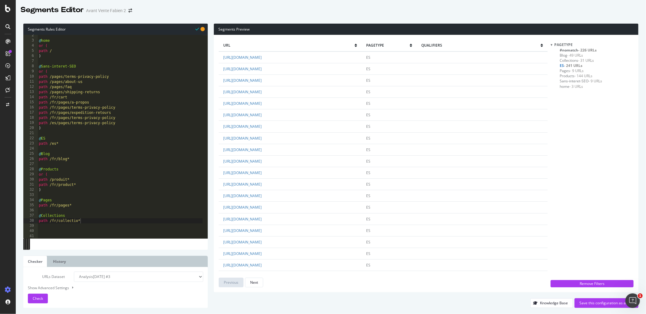
scroll to position [7, 0]
drag, startPoint x: 65, startPoint y: 146, endPoint x: 19, endPoint y: 134, distance: 47.8
click at [19, 134] on div "Segments Rules Editor path /es* 2 3 4 5 6 7 8 9 10 11 12 13 14 15 16 17 18 19 2…" at bounding box center [331, 166] width 630 height 296
type textarea "@ES"
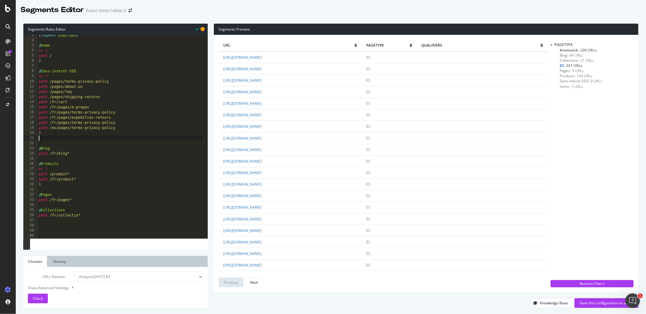
scroll to position [2, 0]
click at [74, 228] on div "[ segment : pagetype ] @ home or ( path / ) @ Sans-interet-SEO or ( path /pages…" at bounding box center [120, 140] width 165 height 214
paste textarea "path /es*"
type textarea "path /es*"
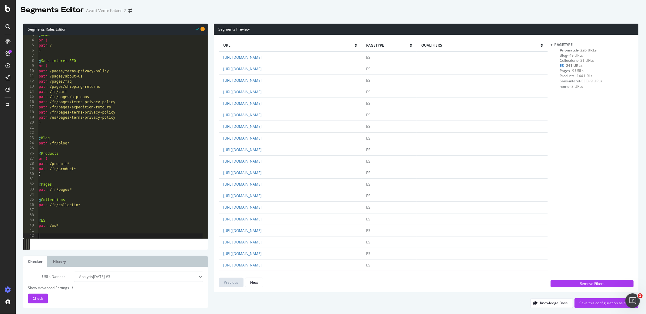
scroll to position [12, 0]
type textarea "@EN"
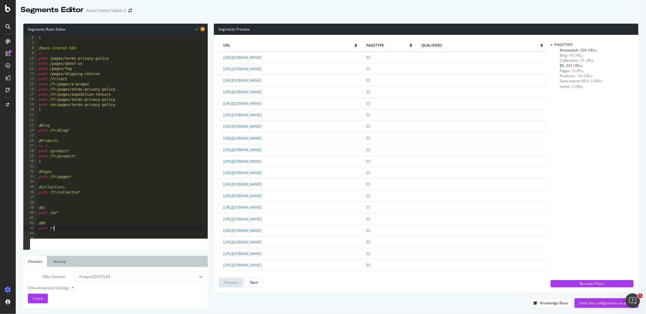
scroll to position [28, 0]
type textarea "path /*"
click at [39, 298] on span "Check" at bounding box center [38, 298] width 10 height 5
click at [567, 120] on div "pagetype Blog - 49 URLs Collections - 31 URLs EN - 226 URLs ES - 241 URLs Pages…" at bounding box center [591, 159] width 83 height 235
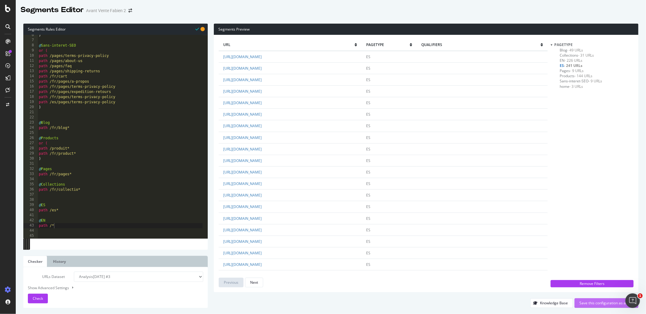
click at [596, 304] on div "Save this configuration as active" at bounding box center [606, 302] width 54 height 5
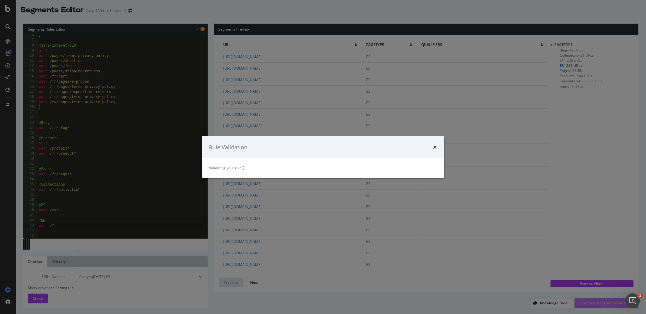
scroll to position [0, 0]
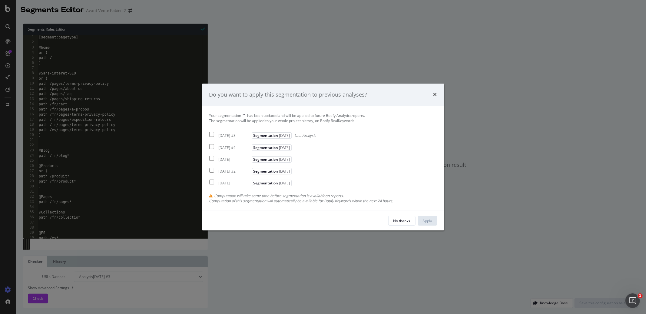
click at [213, 134] on input "modal" at bounding box center [211, 134] width 5 height 5
checkbox input "true"
click at [431, 220] on div "Apply" at bounding box center [426, 220] width 9 height 5
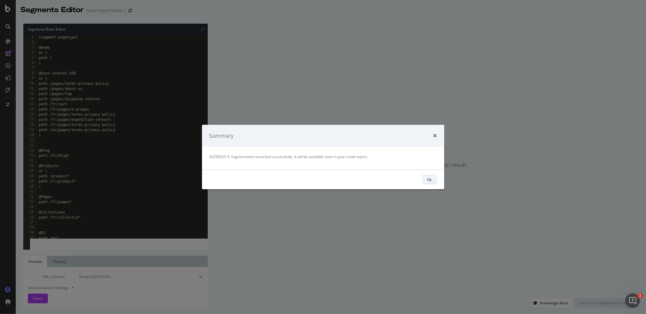
click at [435, 179] on button "Ok" at bounding box center [429, 180] width 15 height 10
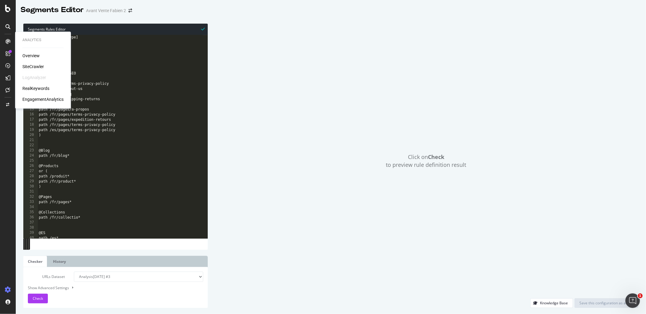
click at [35, 64] on div "SiteCrawler" at bounding box center [32, 67] width 21 height 6
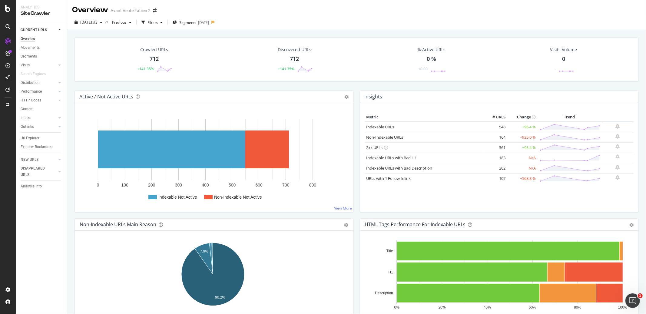
click at [353, 94] on div "Active / Not Active URLs Chart (by Value) Chart (by Percentage) Table Expand Ex…" at bounding box center [213, 154] width 285 height 128
click at [353, 95] on div "Active / Not Active URLs Chart (by Value) Chart (by Percentage) Table Expand Ex…" at bounding box center [213, 154] width 285 height 128
click at [246, 142] on rect "A chart." at bounding box center [267, 149] width 44 height 38
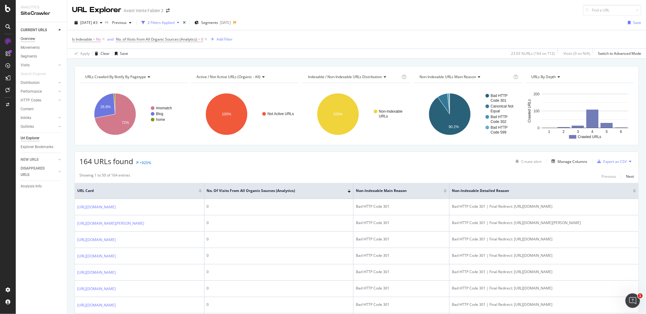
click at [32, 36] on div "Overview" at bounding box center [28, 39] width 15 height 6
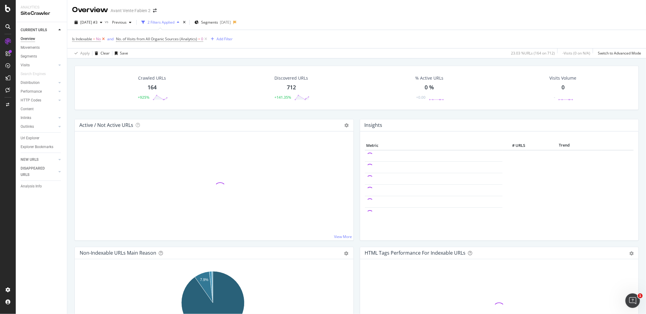
click at [105, 41] on icon at bounding box center [103, 39] width 5 height 6
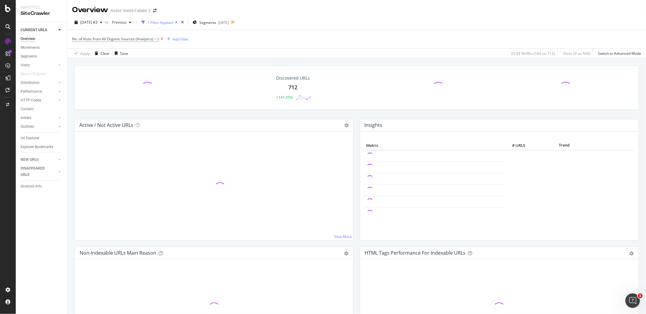
click at [161, 40] on icon at bounding box center [161, 39] width 5 height 6
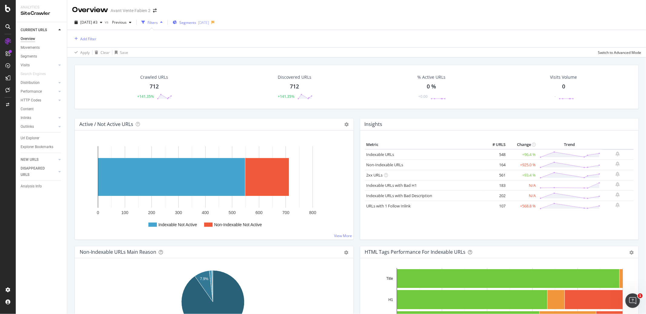
click at [209, 25] on div "2025-09-25" at bounding box center [203, 22] width 11 height 5
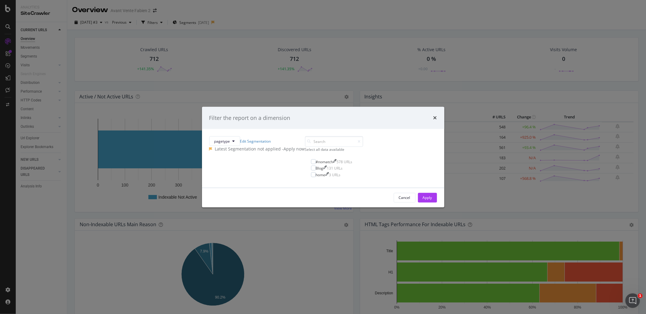
click at [305, 146] on div "- Apply now" at bounding box center [293, 149] width 23 height 6
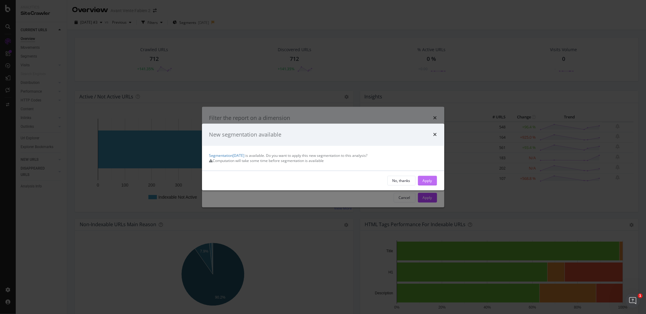
click at [427, 183] on div "Apply" at bounding box center [426, 180] width 9 height 5
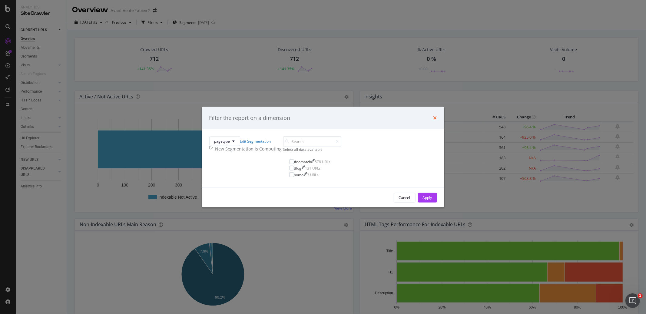
click at [433, 115] on icon "times" at bounding box center [435, 117] width 4 height 5
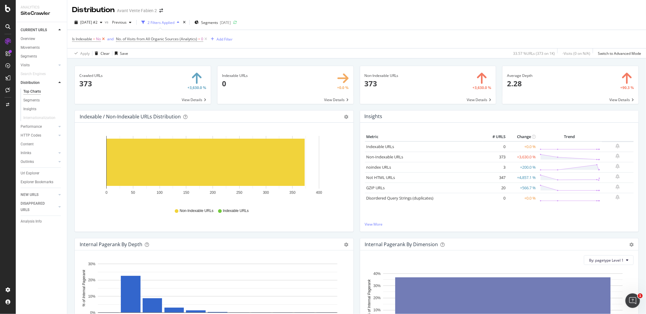
click at [104, 40] on icon at bounding box center [103, 39] width 5 height 6
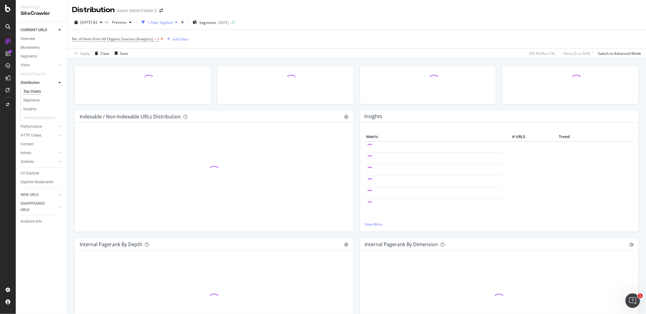
click at [160, 38] on icon at bounding box center [161, 39] width 5 height 6
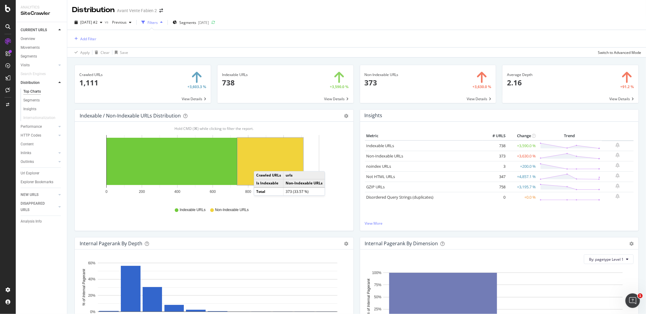
click at [260, 165] on rect "A chart." at bounding box center [270, 161] width 66 height 47
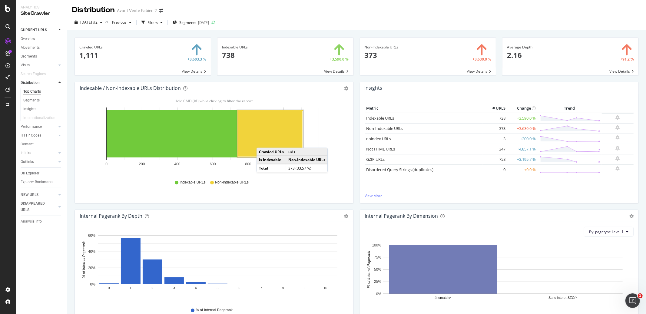
click at [262, 142] on rect "A chart." at bounding box center [270, 134] width 64 height 46
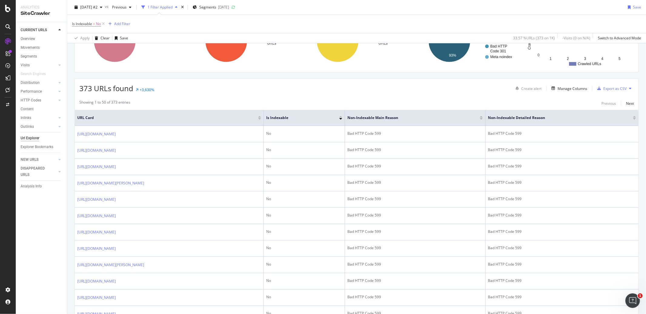
scroll to position [71, 0]
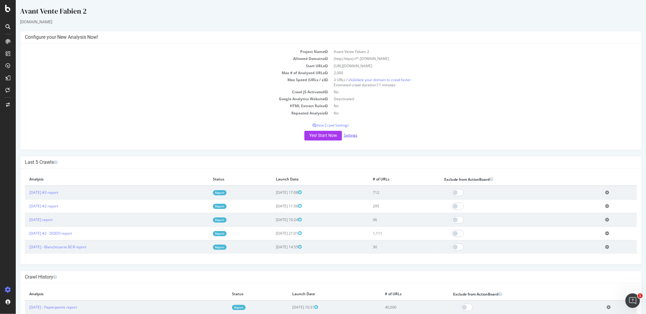
click at [343, 135] on link "Settings" at bounding box center [350, 135] width 14 height 5
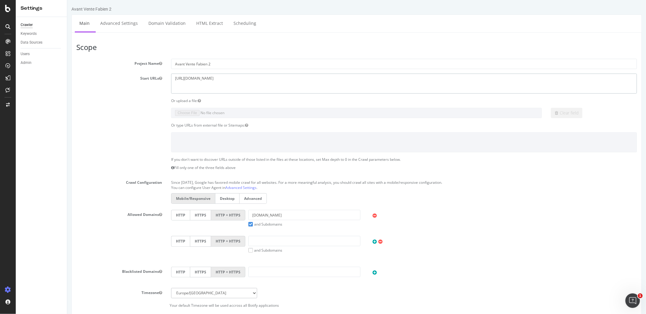
drag, startPoint x: 226, startPoint y: 87, endPoint x: 117, endPoint y: 67, distance: 111.8
click at [117, 67] on section "Project Name Avant Vente Fabien 2 Start URLs [URL][DOMAIN_NAME] Or upload a fil…" at bounding box center [356, 183] width 560 height 249
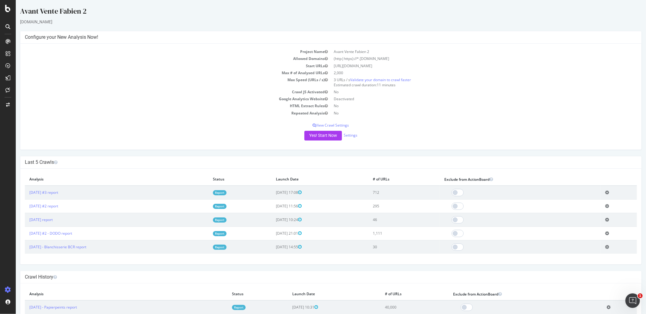
drag, startPoint x: 89, startPoint y: 11, endPoint x: 23, endPoint y: 10, distance: 66.0
click at [23, 10] on div "Avant Vente Fabien 2" at bounding box center [330, 12] width 621 height 13
click at [21, 10] on div "Avant Vente Fabien 2" at bounding box center [330, 12] width 621 height 13
drag, startPoint x: 21, startPoint y: 10, endPoint x: 96, endPoint y: 10, distance: 74.8
click at [96, 10] on div "Avant Vente Fabien 2" at bounding box center [330, 12] width 621 height 13
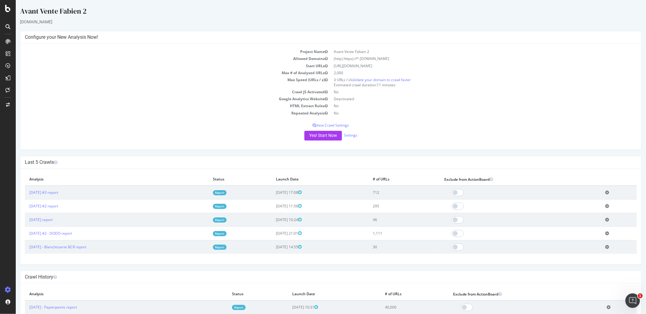
drag, startPoint x: 94, startPoint y: 10, endPoint x: 11, endPoint y: 10, distance: 83.8
click at [15, 10] on html "Avant Vente Fabien 2 [DOMAIN_NAME] × × Configure your New Analysis Now! Project…" at bounding box center [330, 308] width 630 height 617
click at [33, 11] on div "Your Projects" at bounding box center [32, 8] width 22 height 5
click at [96, 9] on div "Avant Vente Fabien 2" at bounding box center [330, 12] width 621 height 13
click at [92, 11] on div "Avant Vente Fabien 2" at bounding box center [330, 12] width 621 height 13
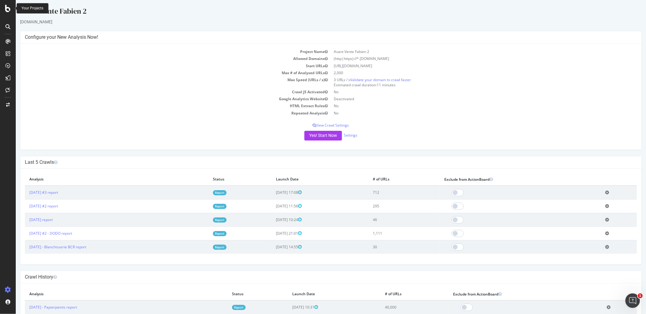
drag, startPoint x: 92, startPoint y: 11, endPoint x: 20, endPoint y: 11, distance: 72.0
click at [20, 11] on div "Avant Vente Fabien 2" at bounding box center [330, 12] width 621 height 13
click at [67, 12] on div "Avant Vente Fabien 2" at bounding box center [330, 12] width 621 height 13
click at [93, 12] on div "Avant Vente Fabien 2" at bounding box center [330, 12] width 621 height 13
click at [92, 12] on div "Avant Vente Fabien 2" at bounding box center [330, 12] width 621 height 13
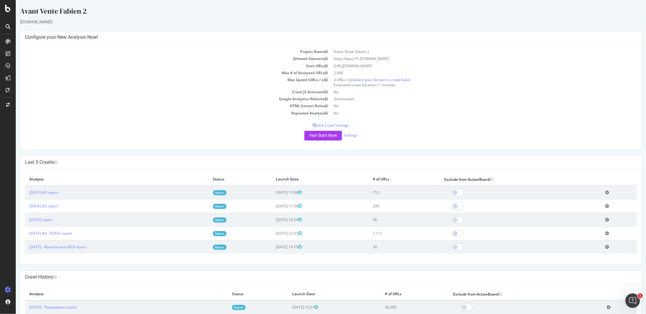
click at [91, 18] on div "Avant Vente Fabien 2" at bounding box center [330, 12] width 621 height 13
click at [18, 150] on div "Avant Vente Fabien 2 [DOMAIN_NAME] × × Configure your New Analysis Now! Project…" at bounding box center [330, 308] width 630 height 605
click at [17, 150] on div "Avant Vente Fabien 2 [DOMAIN_NAME] × × Configure your New Analysis Now! Project…" at bounding box center [330, 308] width 630 height 605
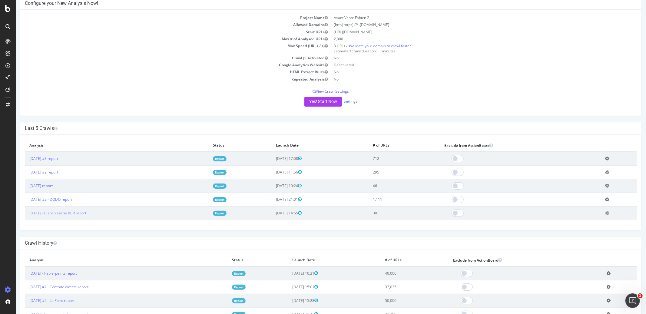
scroll to position [59, 0]
